Goal: Information Seeking & Learning: Get advice/opinions

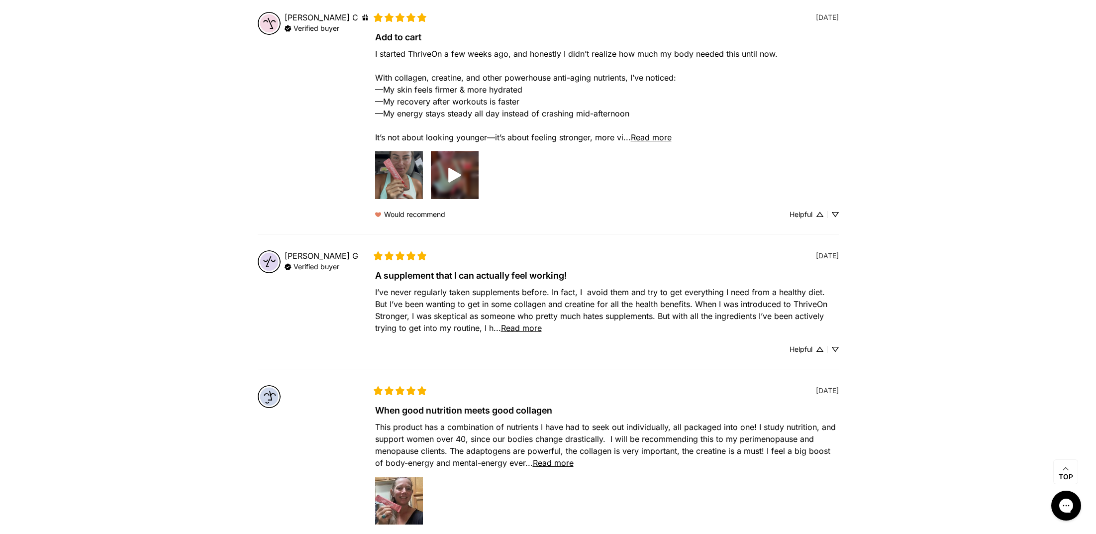
scroll to position [439, 0]
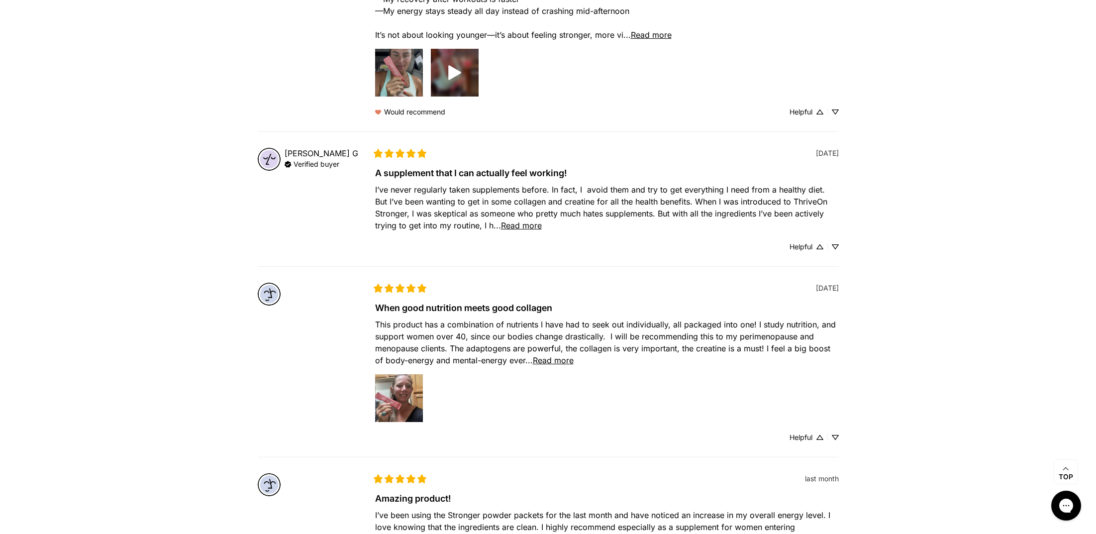
click at [528, 227] on span "Read more" at bounding box center [521, 225] width 41 height 10
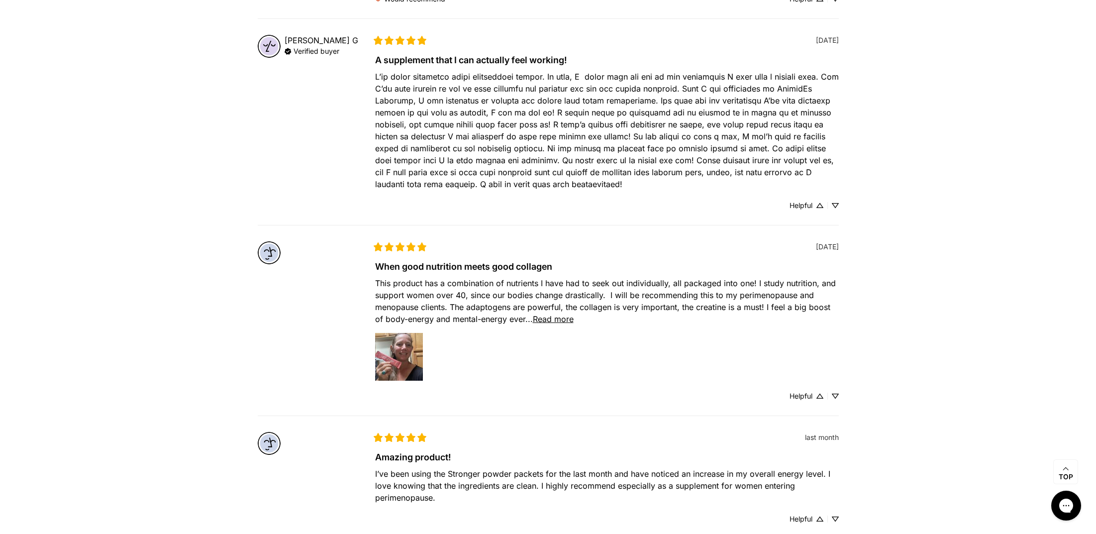
scroll to position [598, 0]
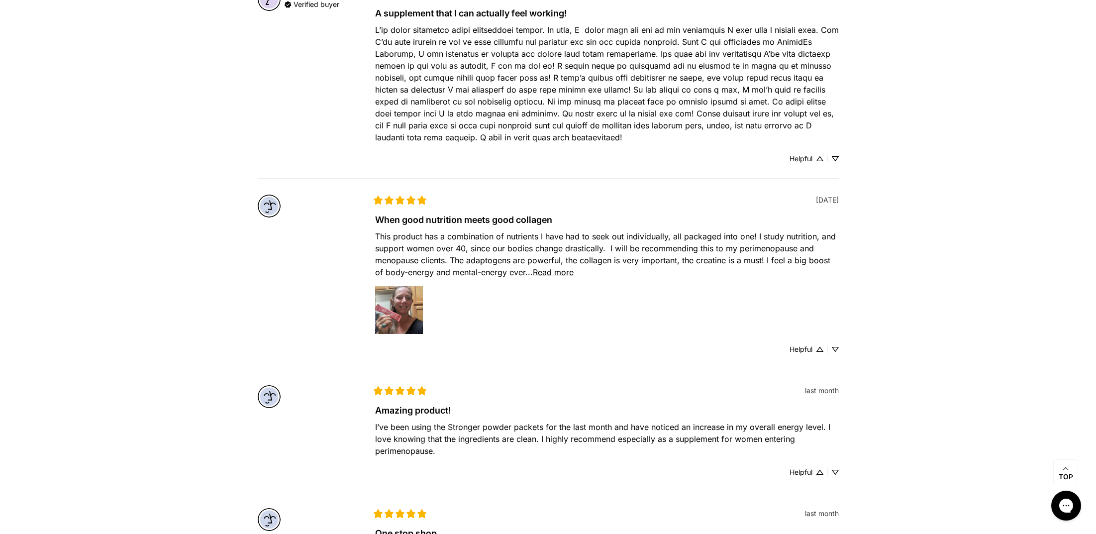
click at [557, 272] on span "Read more" at bounding box center [553, 272] width 41 height 10
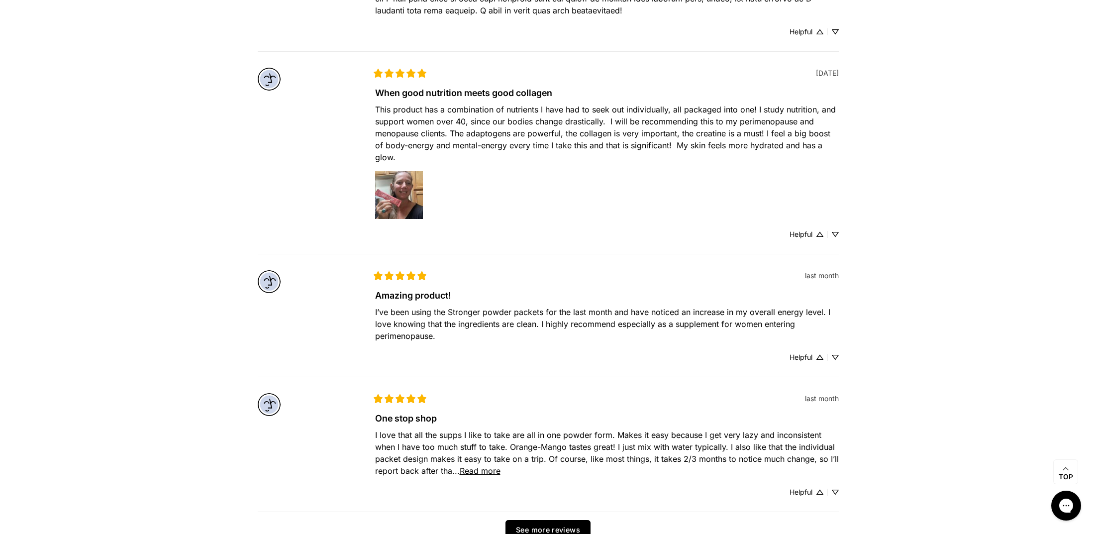
scroll to position [885, 0]
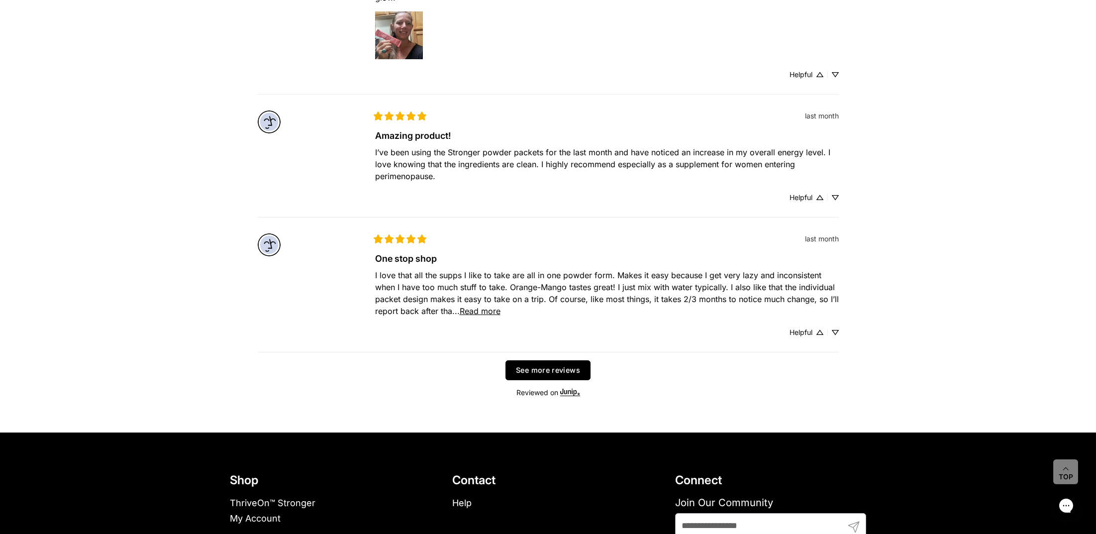
click at [564, 368] on button "See more reviews" at bounding box center [547, 370] width 85 height 20
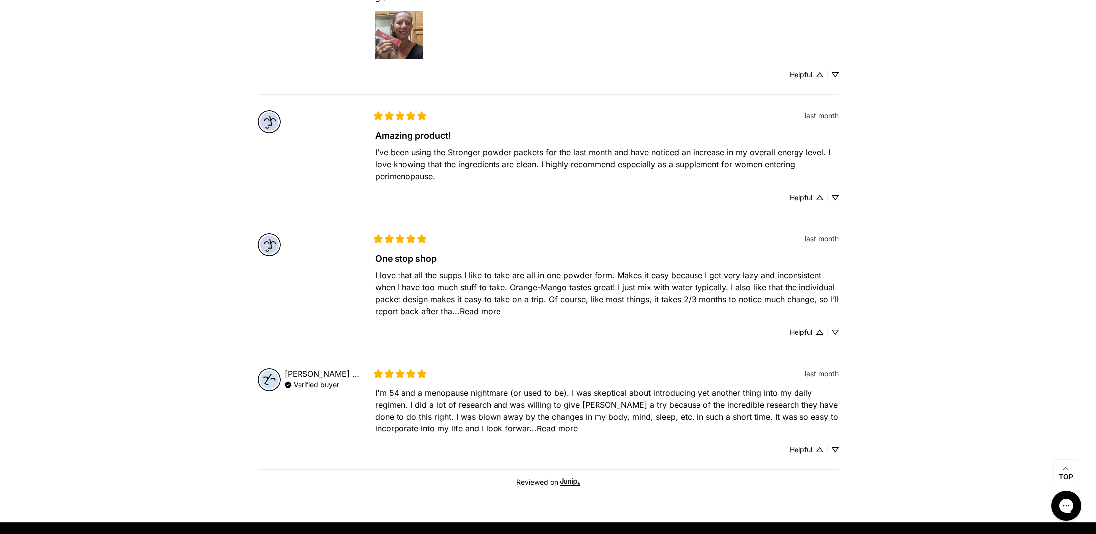
click at [546, 427] on span "Read more" at bounding box center [557, 428] width 41 height 10
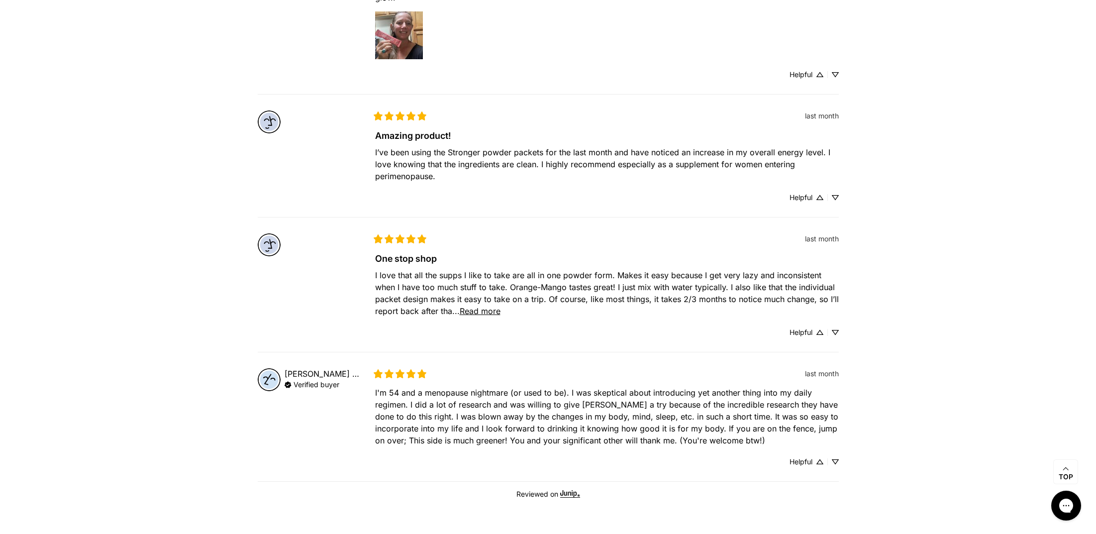
click at [480, 310] on span "Read more" at bounding box center [480, 311] width 41 height 10
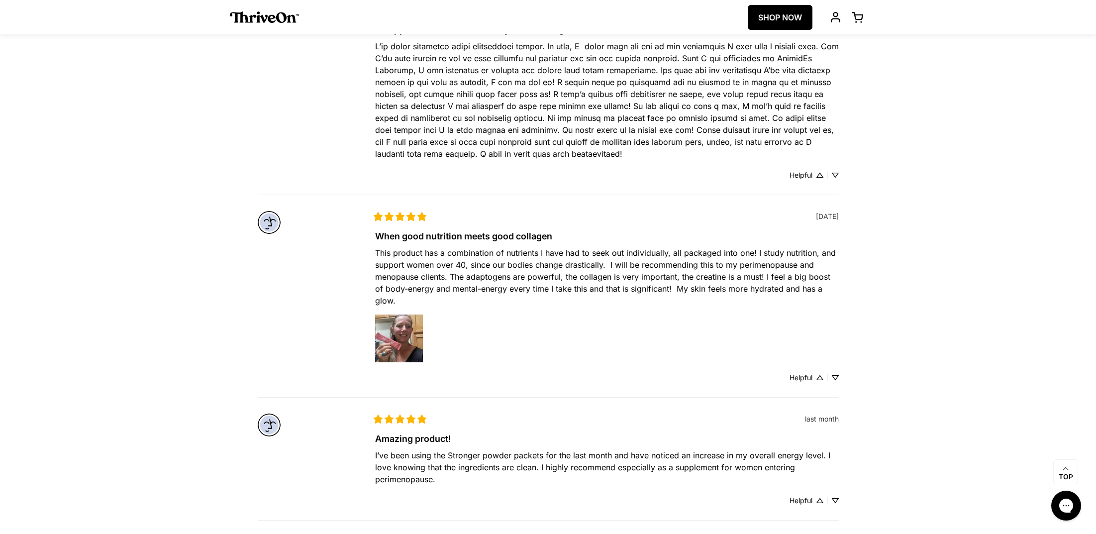
scroll to position [546, 0]
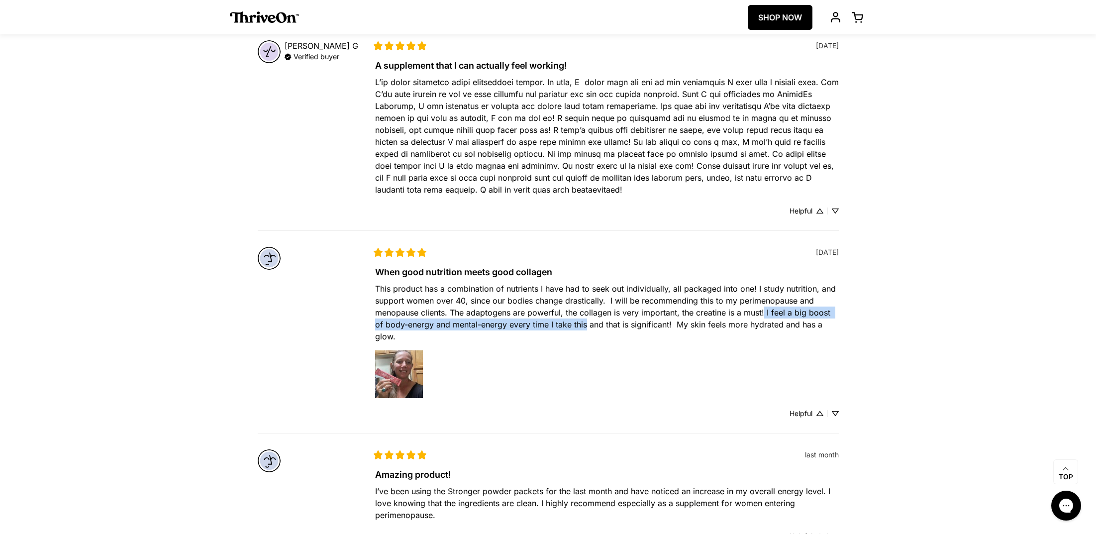
drag, startPoint x: 586, startPoint y: 325, endPoint x: 765, endPoint y: 311, distance: 179.6
click at [765, 311] on span "This product has a combination of nutrients I have had to seek out individually…" at bounding box center [606, 312] width 463 height 58
copy span "I feel a big boost of body-energy and mental-energy every time I take this"
click at [505, 252] on div "Outline star Outline star Outline star Outline star Outline star Filled star Fi…" at bounding box center [607, 252] width 464 height 10
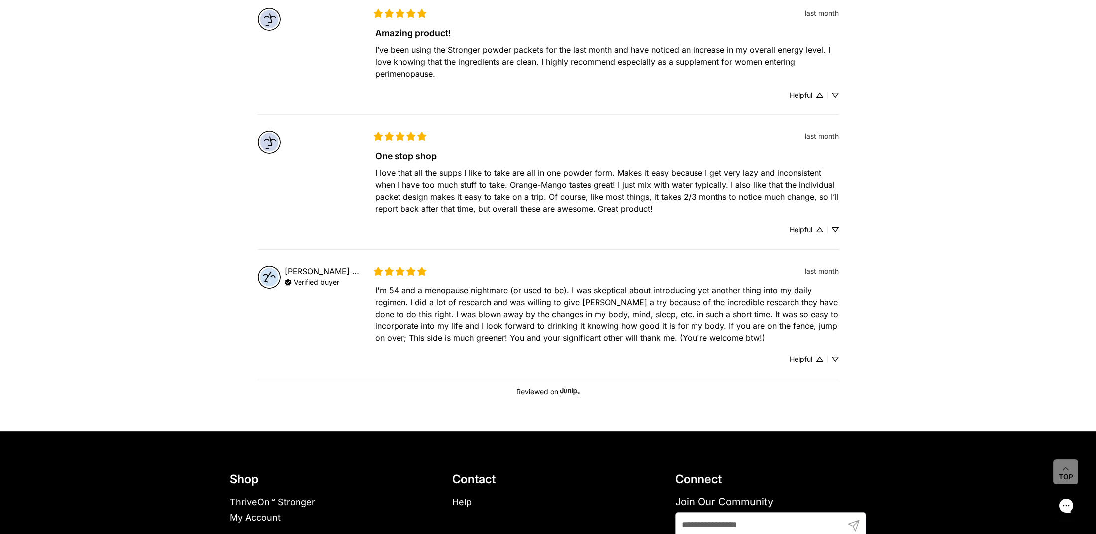
scroll to position [1000, 0]
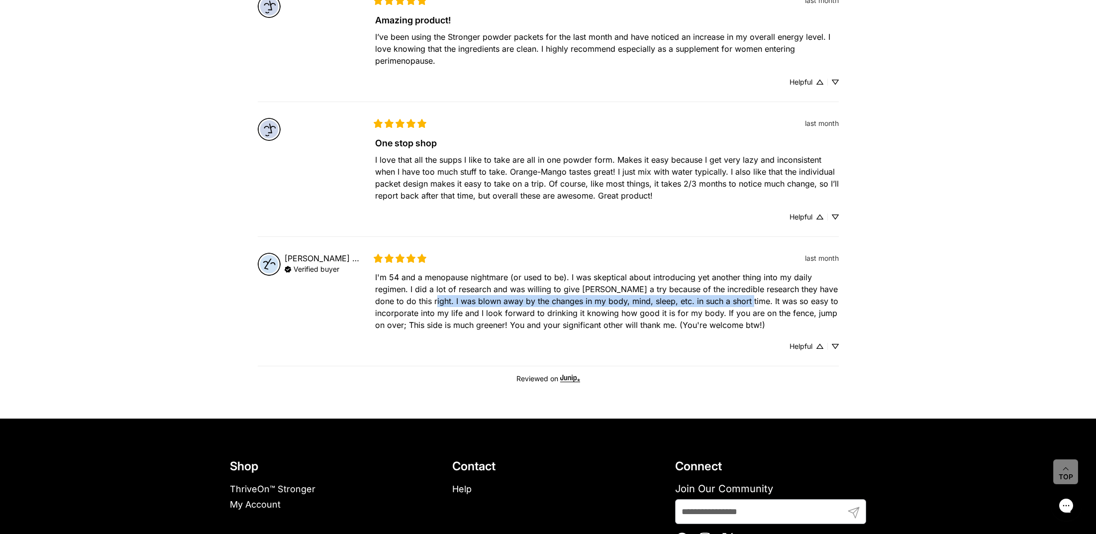
drag, startPoint x: 738, startPoint y: 300, endPoint x: 422, endPoint y: 303, distance: 315.8
click at [422, 303] on span "I'm 54 and a menopause nightmare (or used to be). I was skeptical about introdu…" at bounding box center [608, 301] width 466 height 58
copy span "I was blown away by the changes in my body, mind, sleep, etc. in such a short t…"
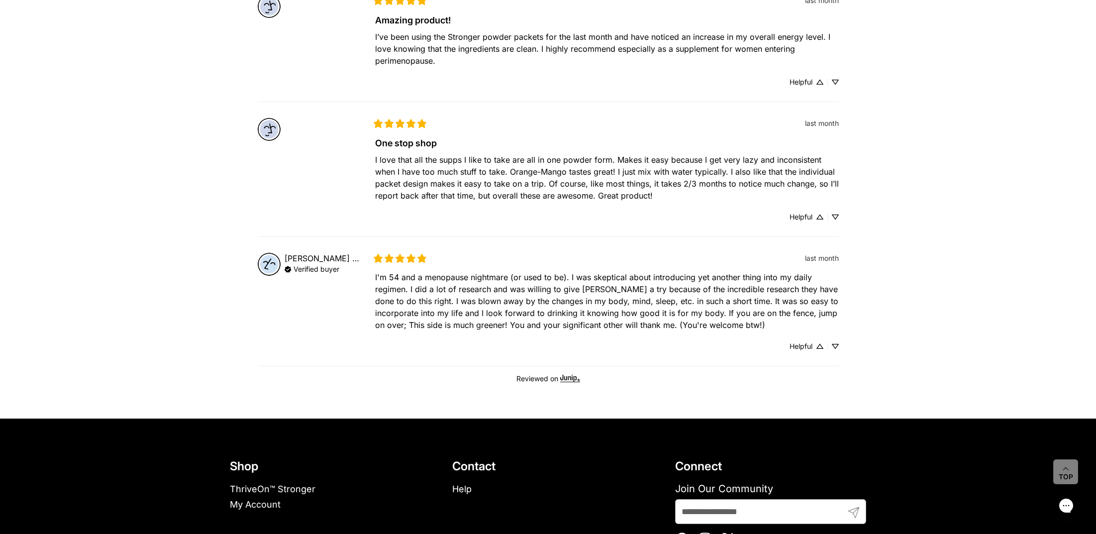
click at [569, 342] on div "Outline star Outline star Outline star Outline star Outline star Filled star Fi…" at bounding box center [607, 301] width 464 height 97
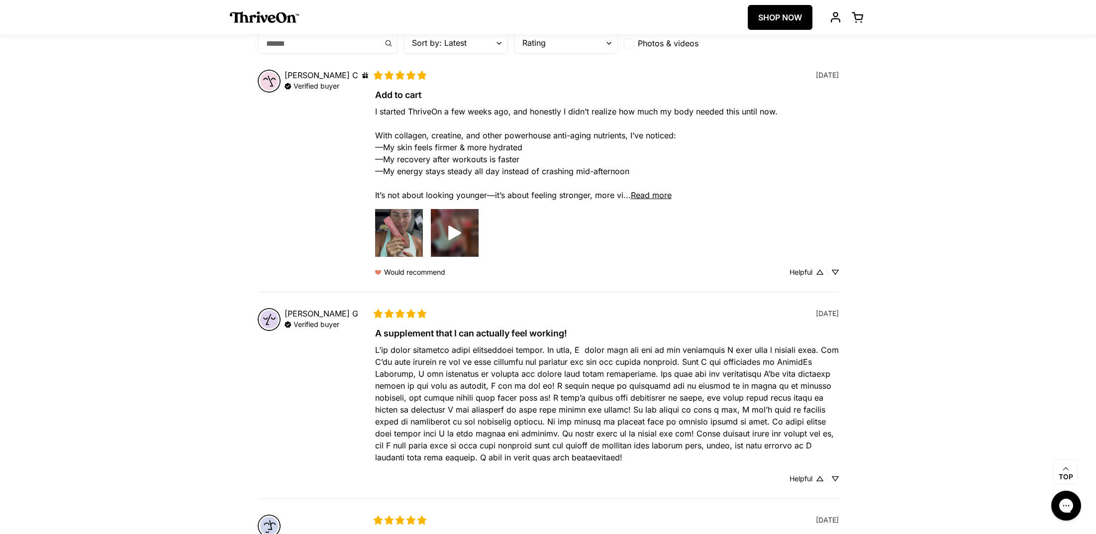
scroll to position [0, 0]
